Goal: Entertainment & Leisure: Consume media (video, audio)

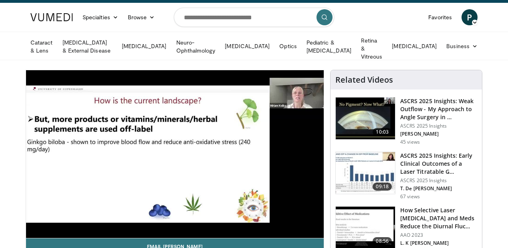
scroll to position [28, 0]
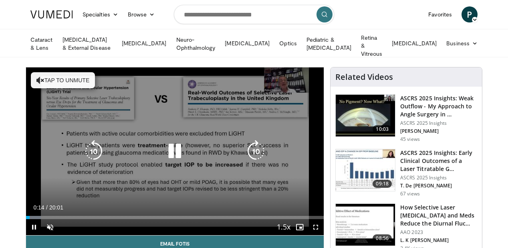
click at [167, 147] on icon "Video Player" at bounding box center [175, 151] width 22 height 22
click at [34, 77] on button "Tap to unmute" at bounding box center [63, 80] width 64 height 16
click at [167, 152] on icon "Video Player" at bounding box center [175, 151] width 22 height 22
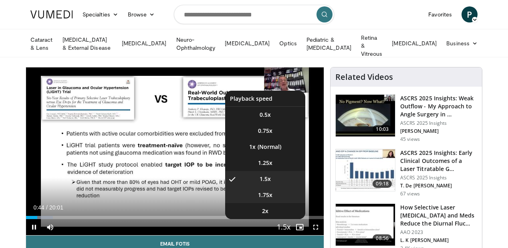
click at [273, 199] on span "1.75x" at bounding box center [265, 195] width 14 height 8
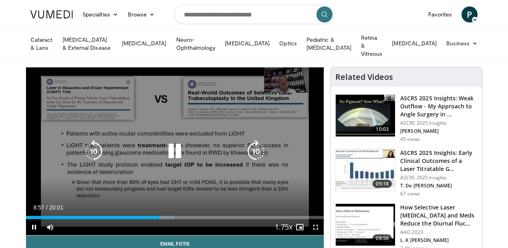
click at [164, 157] on icon "Video Player" at bounding box center [175, 151] width 22 height 22
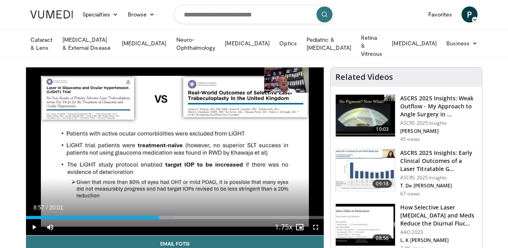
click at [173, 152] on div "10 seconds Tap to unmute" at bounding box center [175, 151] width 298 height 168
